Goal: Find specific page/section: Find specific page/section

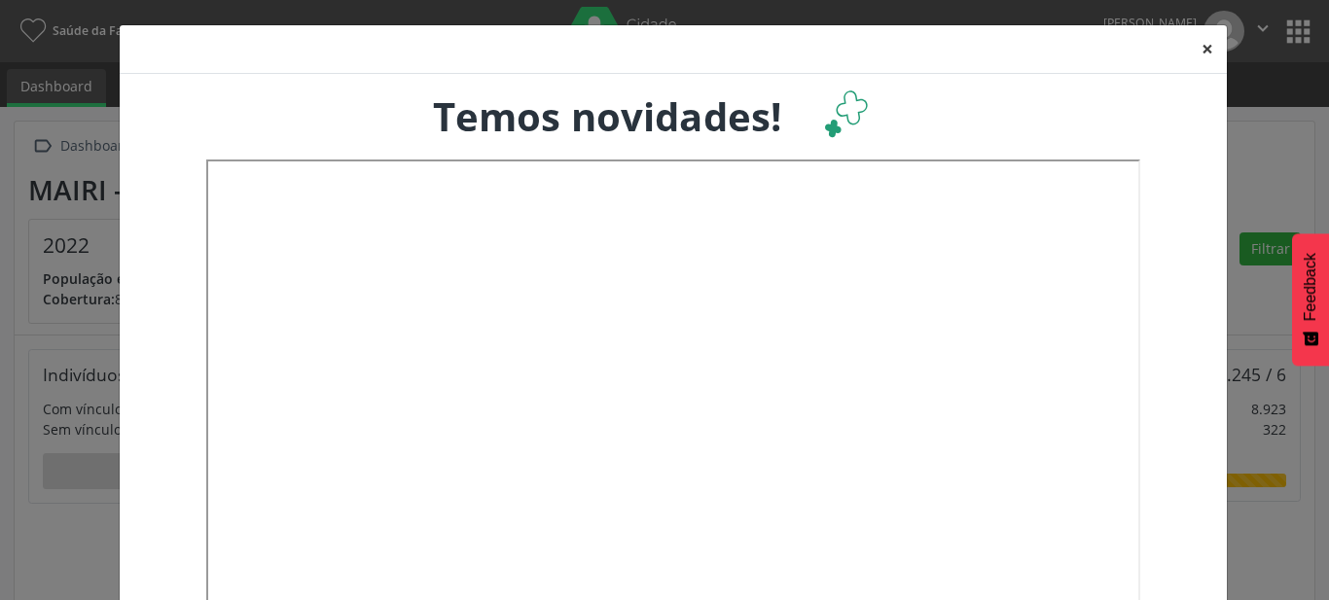
click at [1205, 55] on button "×" at bounding box center [1207, 49] width 39 height 48
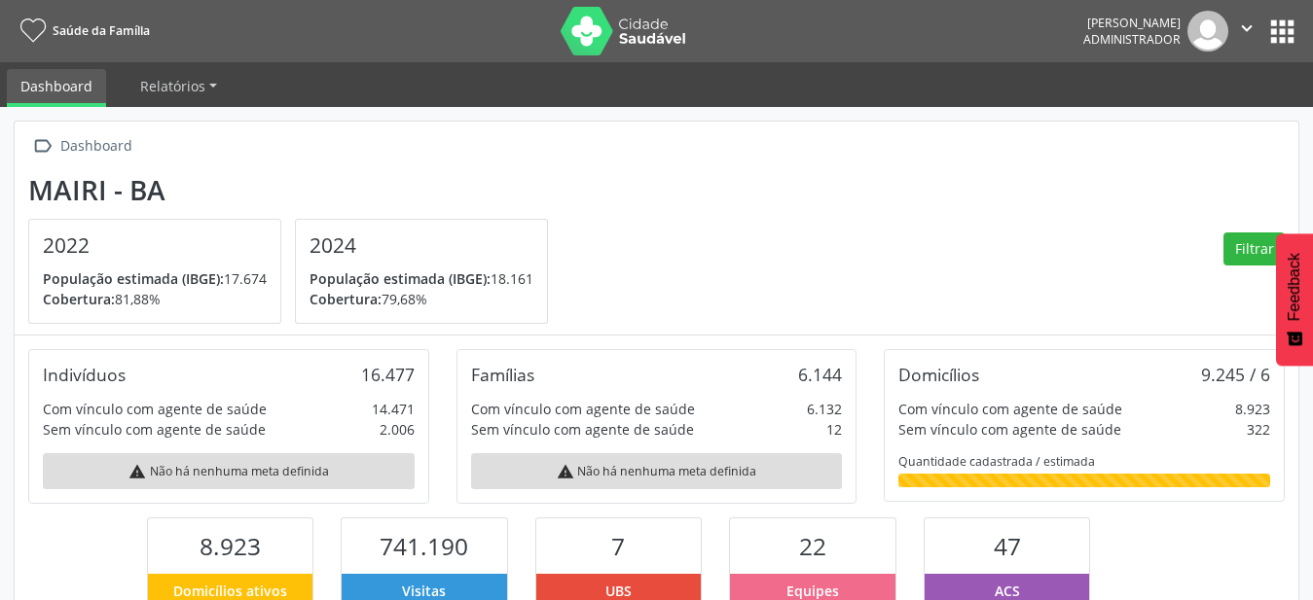
scroll to position [323, 428]
click at [1290, 29] on button "apps" at bounding box center [1282, 32] width 34 height 34
click at [1291, 32] on button "apps" at bounding box center [1282, 32] width 34 height 34
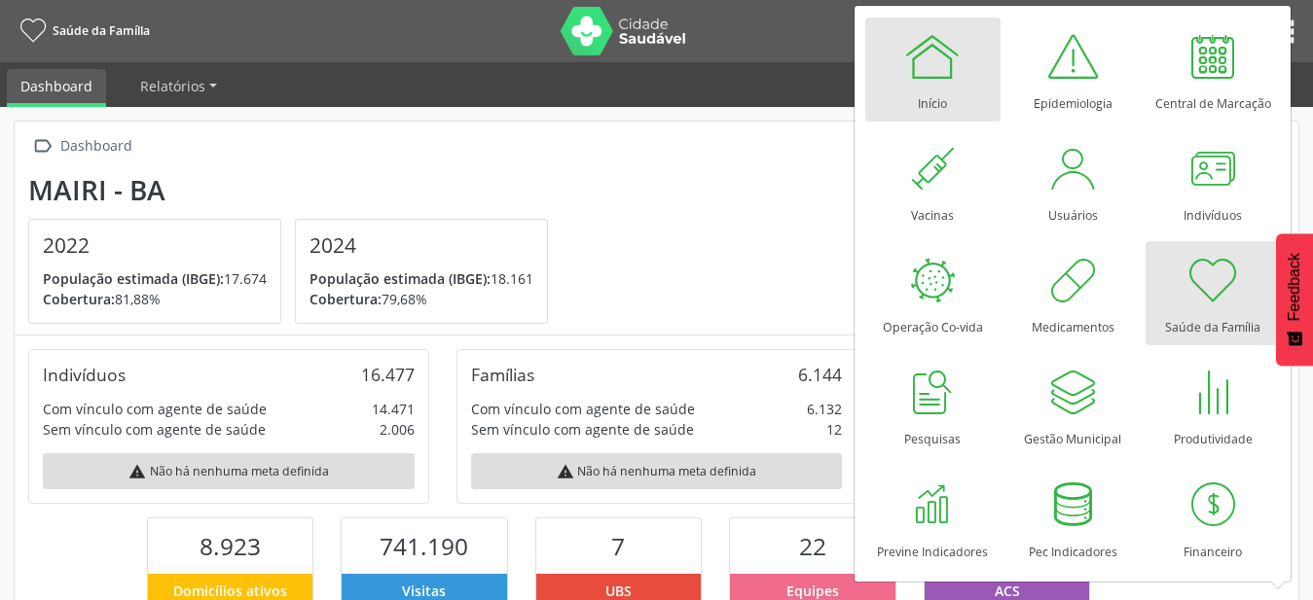
click at [955, 58] on div at bounding box center [932, 56] width 58 height 58
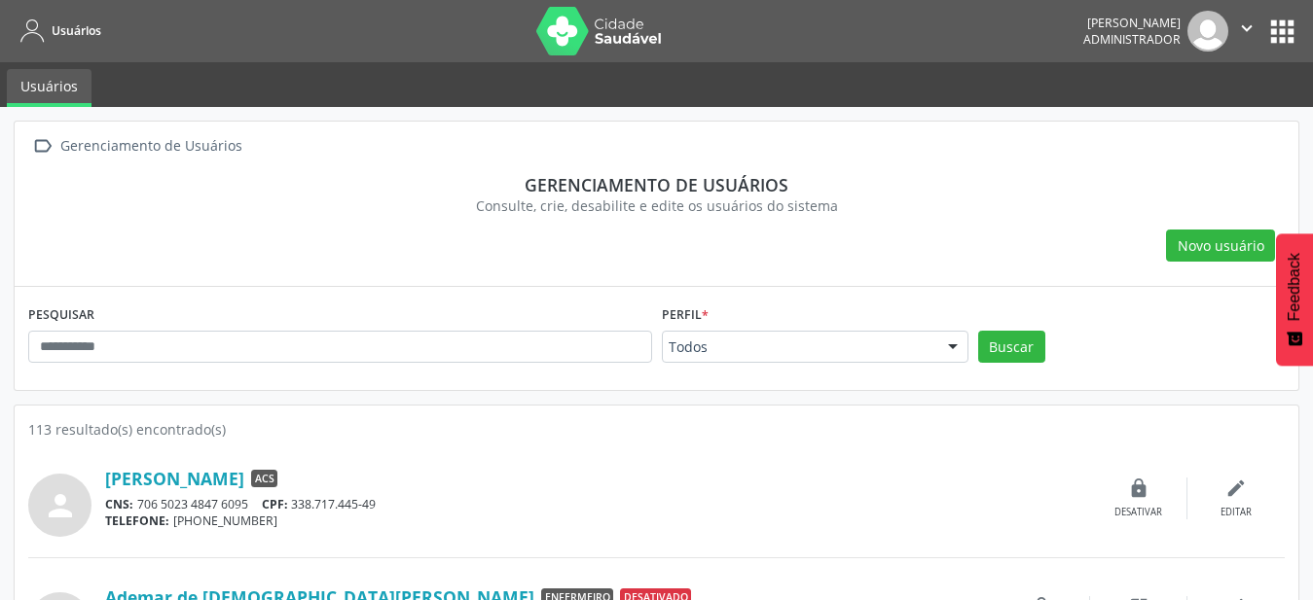
drag, startPoint x: 818, startPoint y: 334, endPoint x: 846, endPoint y: 356, distance: 35.3
click at [822, 338] on div "Todos" at bounding box center [815, 347] width 307 height 33
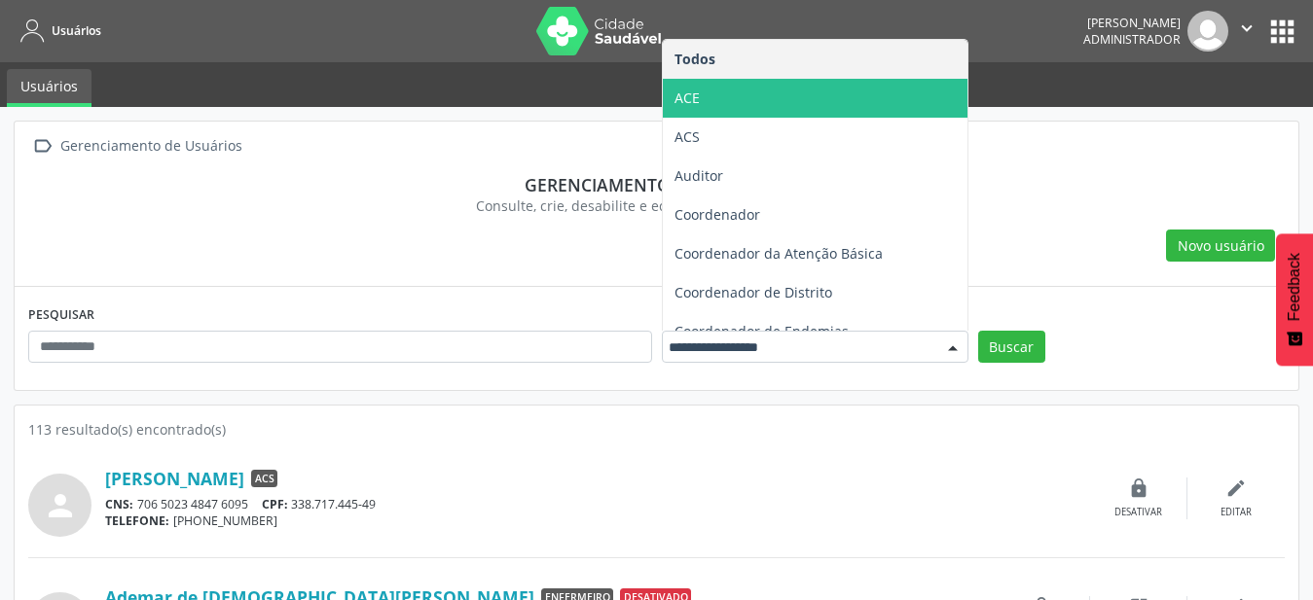
click at [839, 99] on span "ACE" at bounding box center [815, 98] width 305 height 39
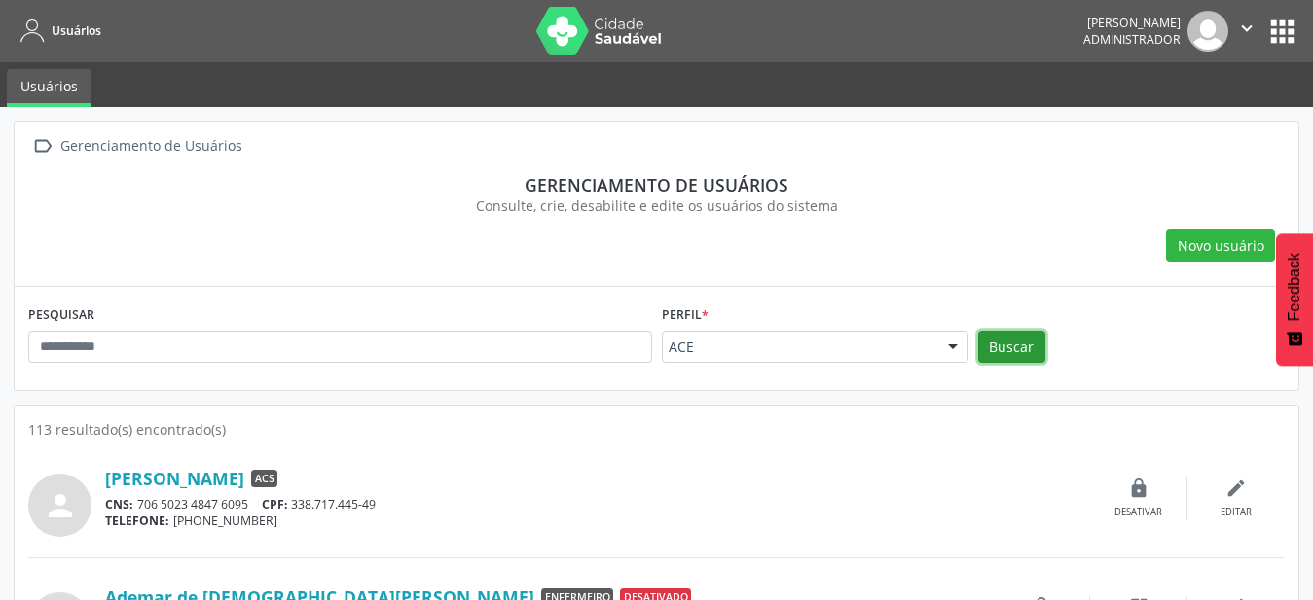
click at [1034, 356] on button "Buscar" at bounding box center [1011, 347] width 67 height 33
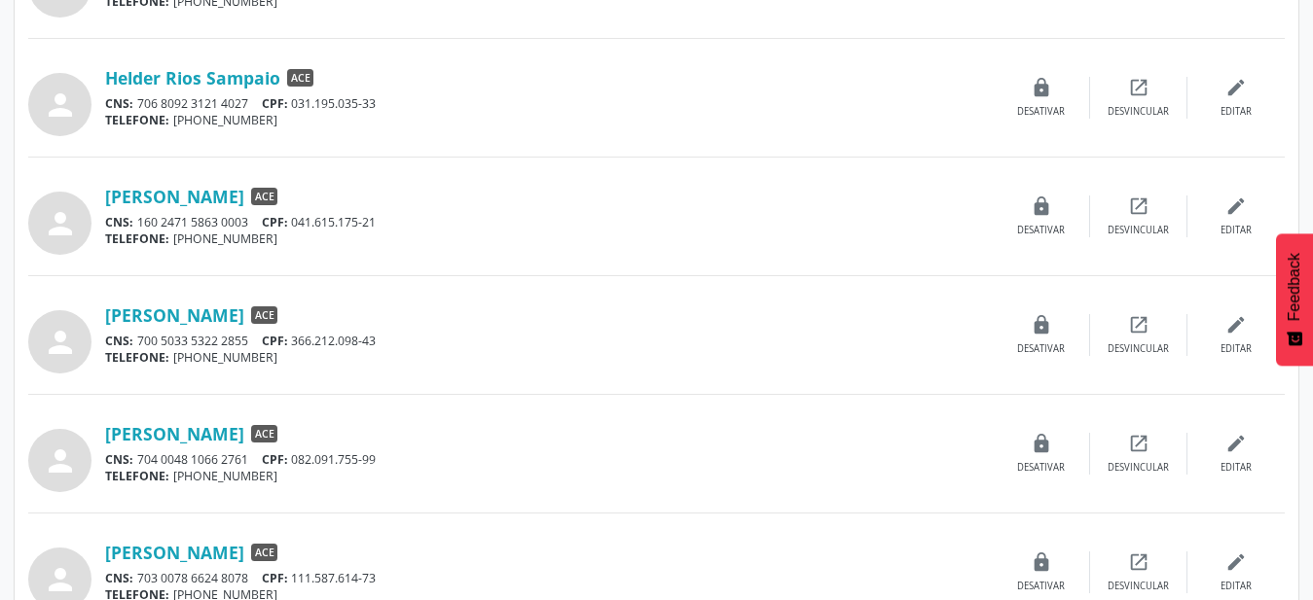
scroll to position [1683, 0]
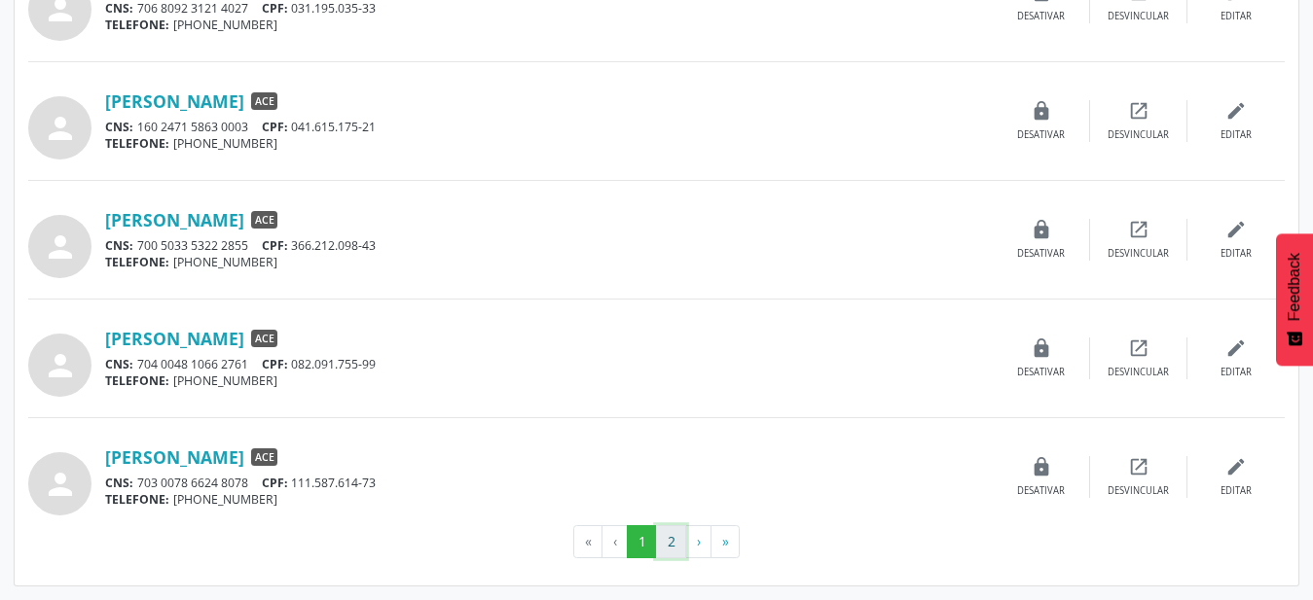
click at [674, 543] on button "2" at bounding box center [671, 541] width 30 height 33
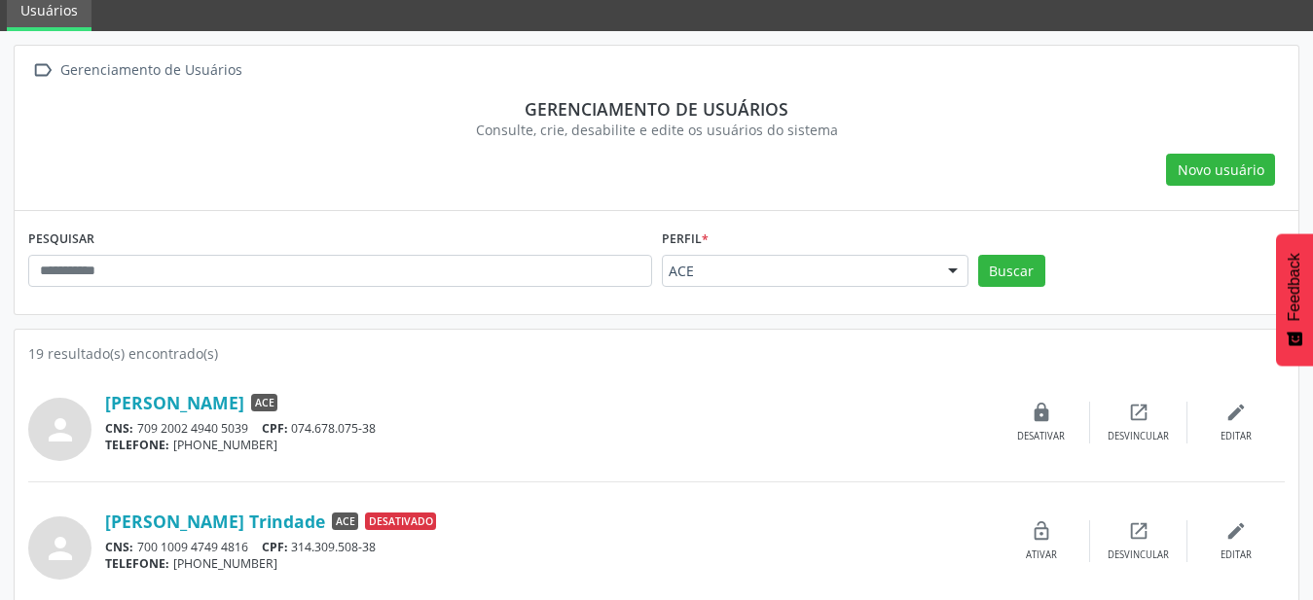
scroll to position [199, 0]
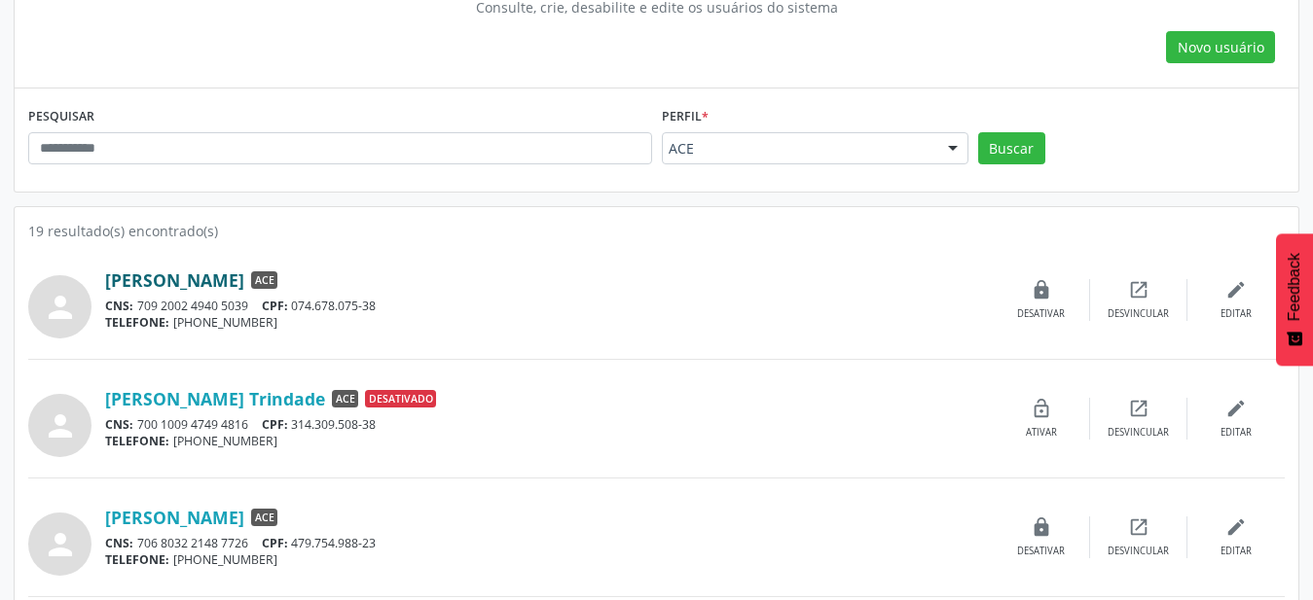
click at [130, 285] on link "[PERSON_NAME]" at bounding box center [174, 280] width 139 height 21
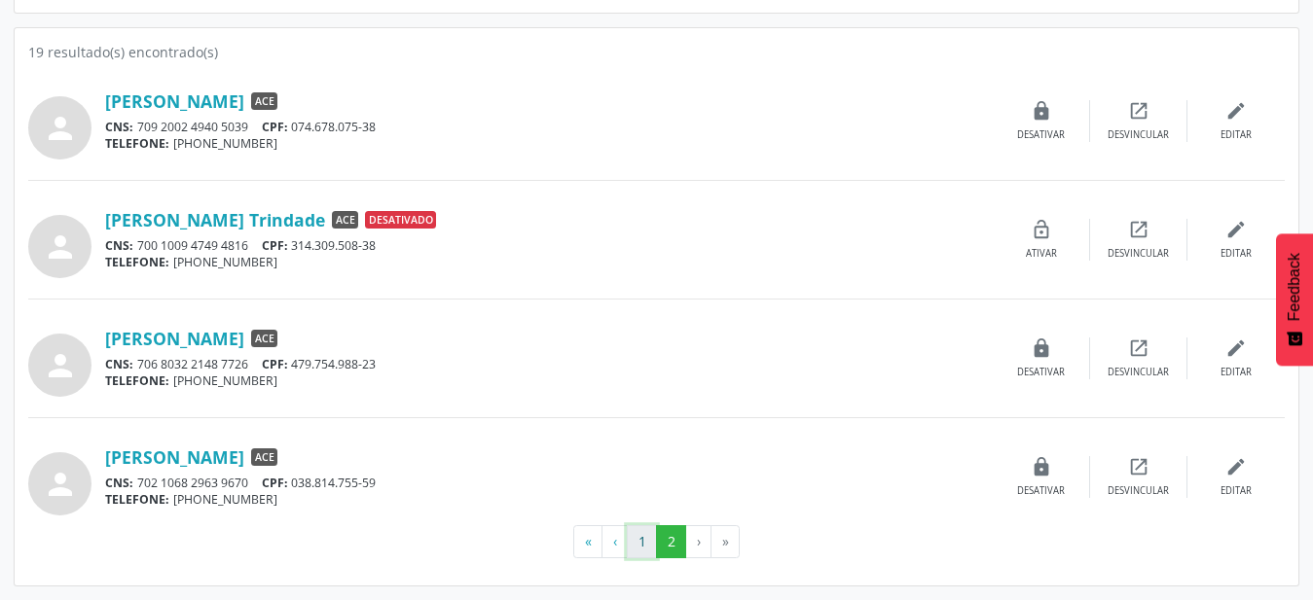
click at [649, 547] on button "1" at bounding box center [642, 541] width 30 height 33
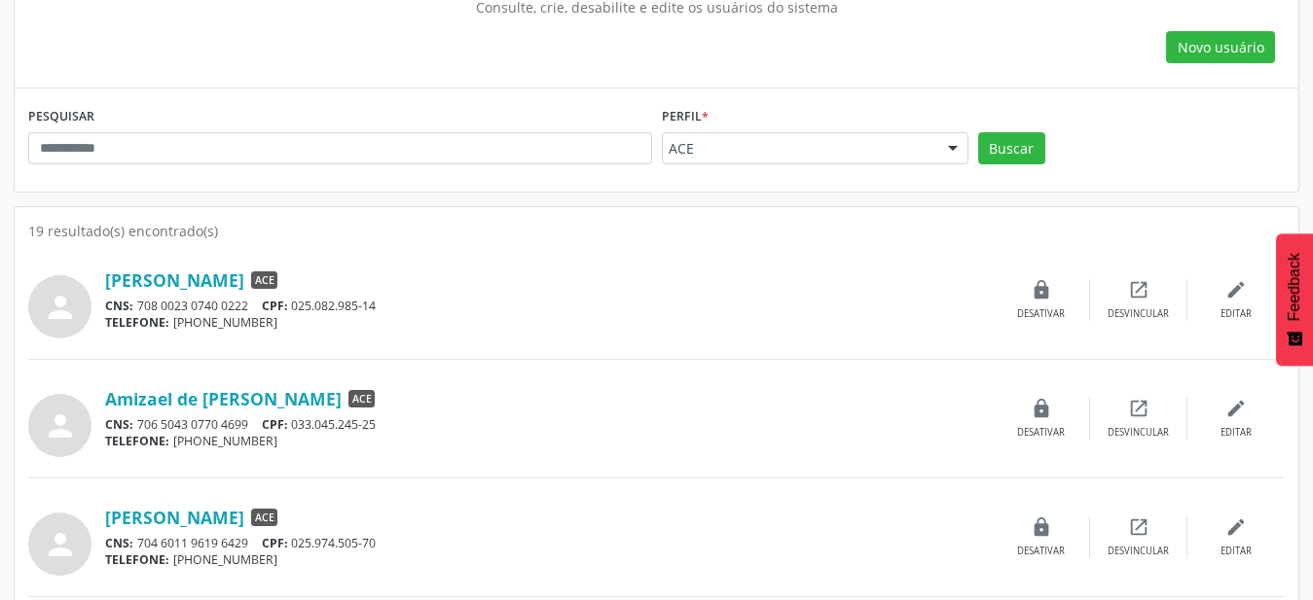
scroll to position [298, 0]
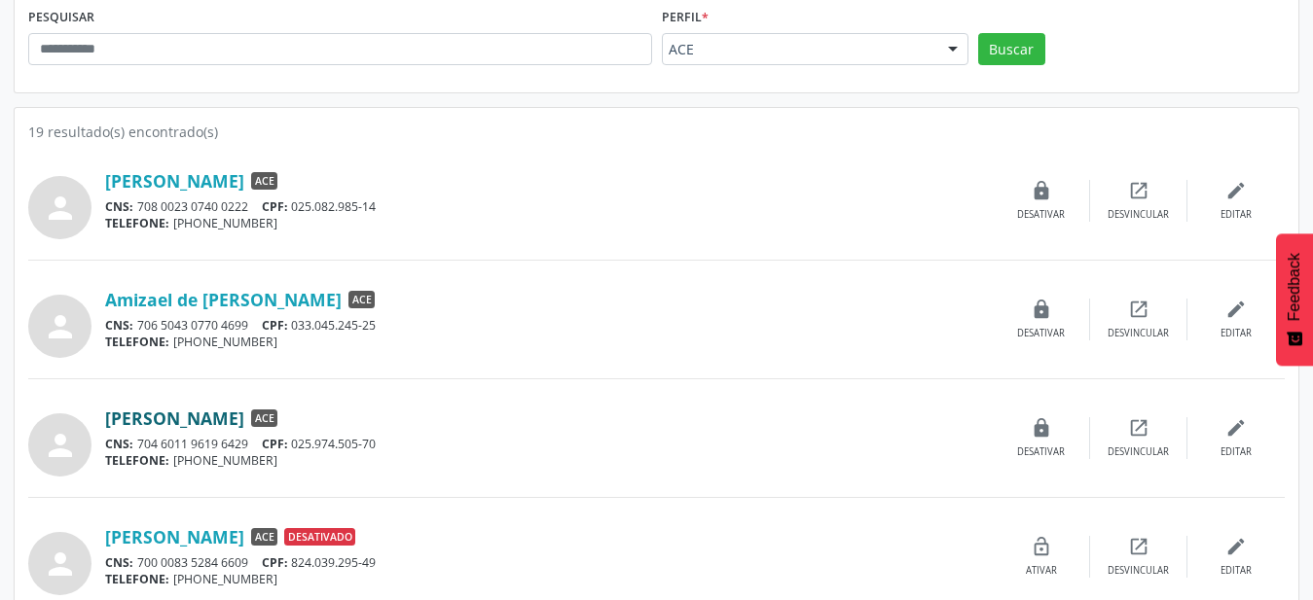
click at [244, 429] on link "[PERSON_NAME]" at bounding box center [174, 418] width 139 height 21
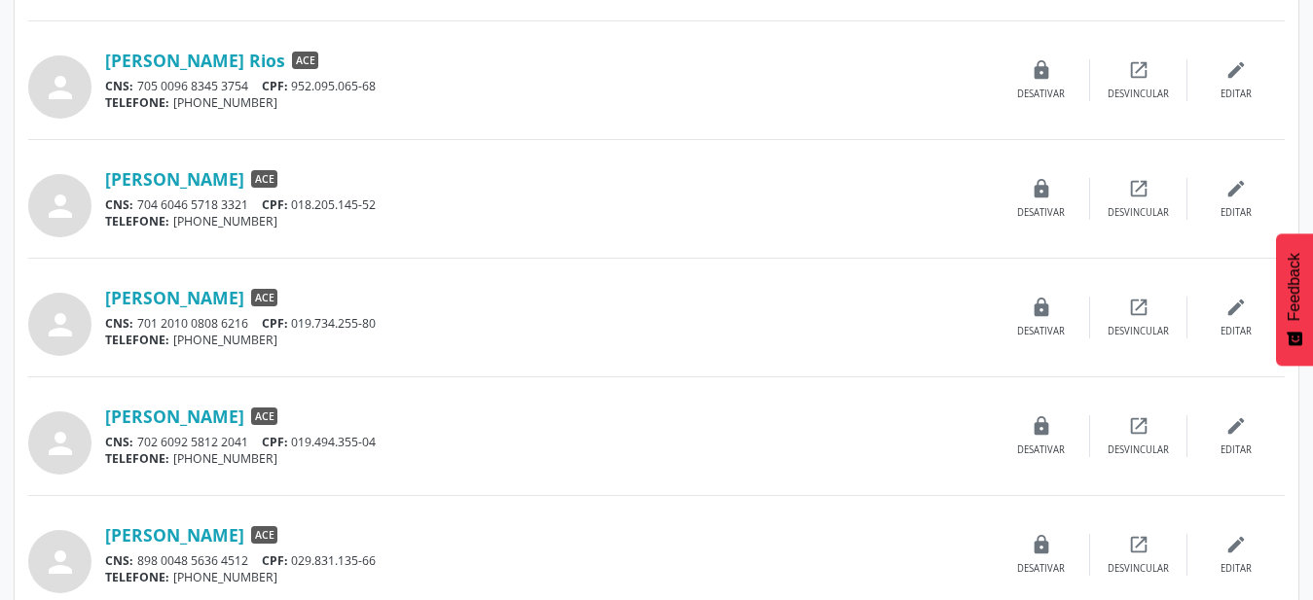
scroll to position [1092, 0]
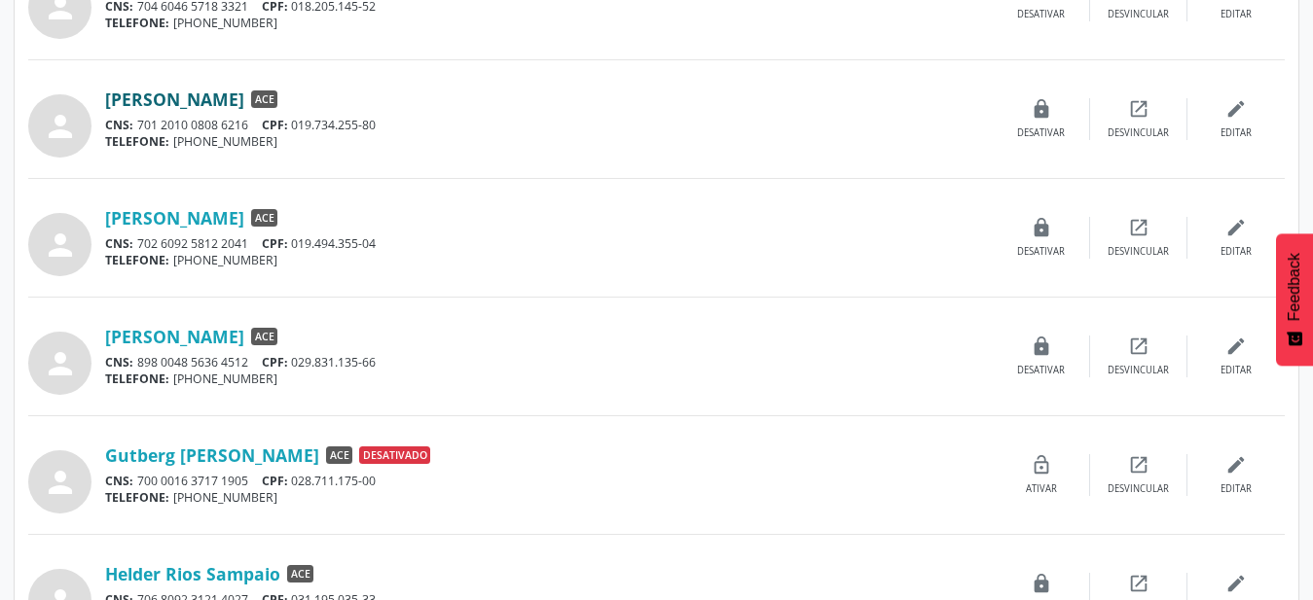
click at [235, 97] on link "[PERSON_NAME]" at bounding box center [174, 99] width 139 height 21
